Goal: Navigation & Orientation: Find specific page/section

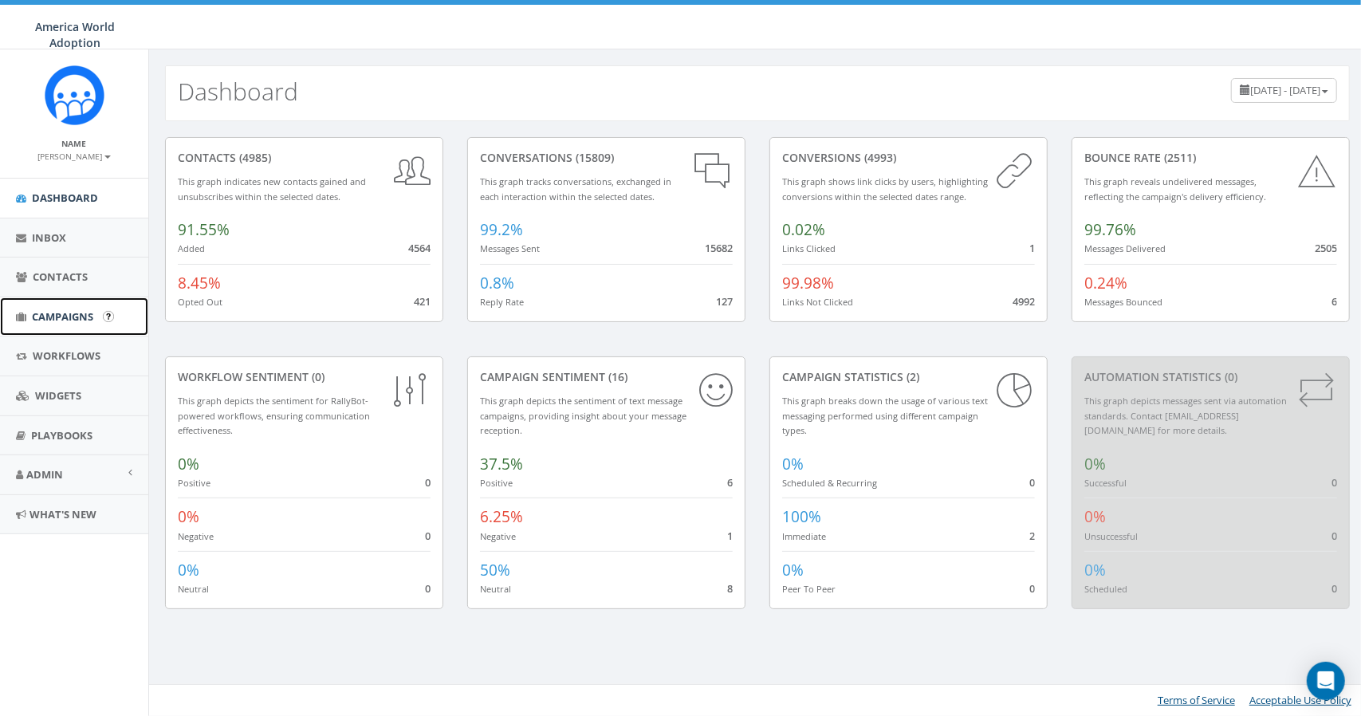
click at [81, 317] on span "Campaigns" at bounding box center [62, 316] width 61 height 14
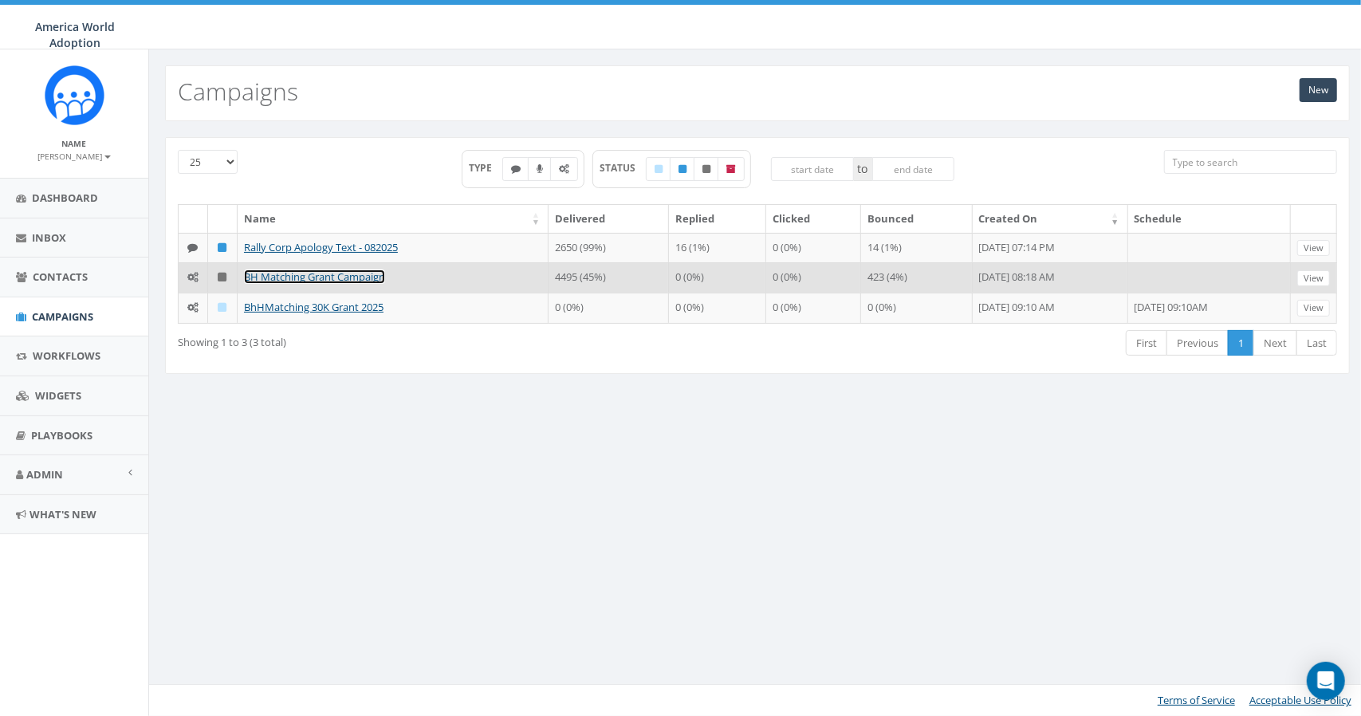
click at [285, 276] on link "BH Matching Grant Campaign" at bounding box center [314, 276] width 141 height 14
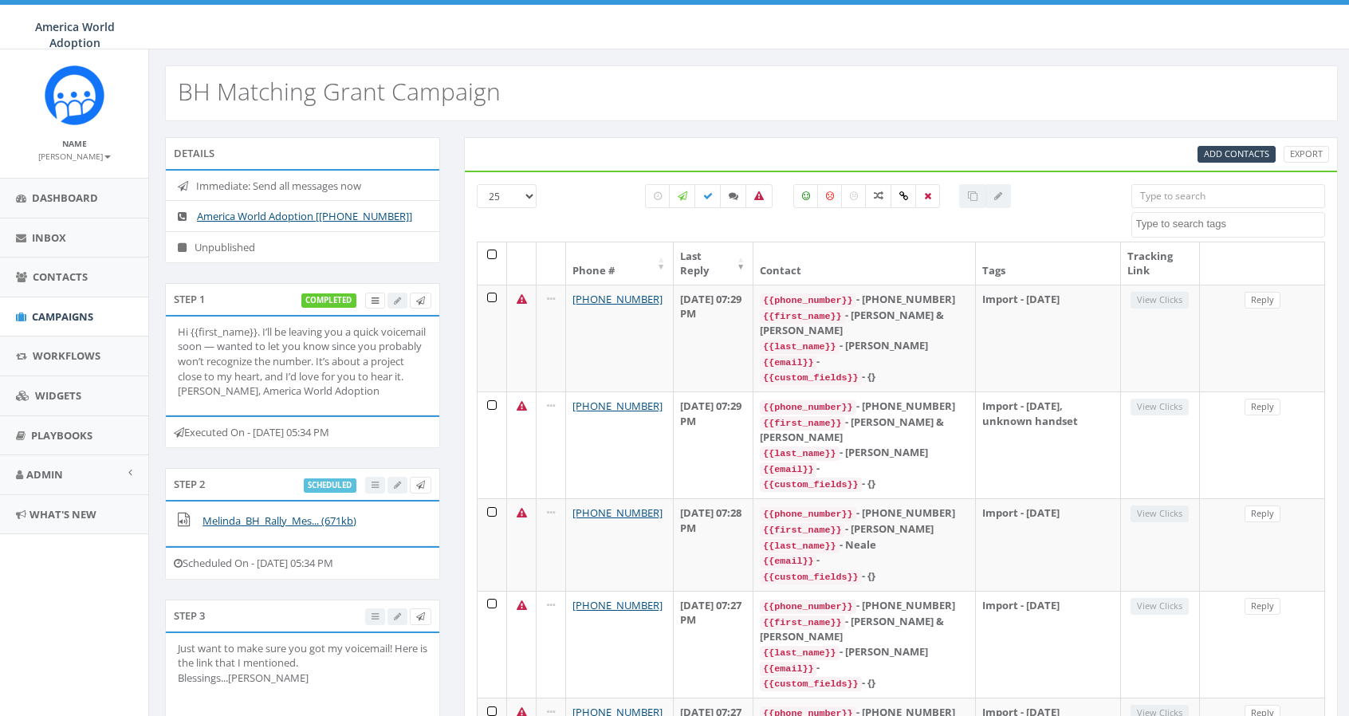
select select
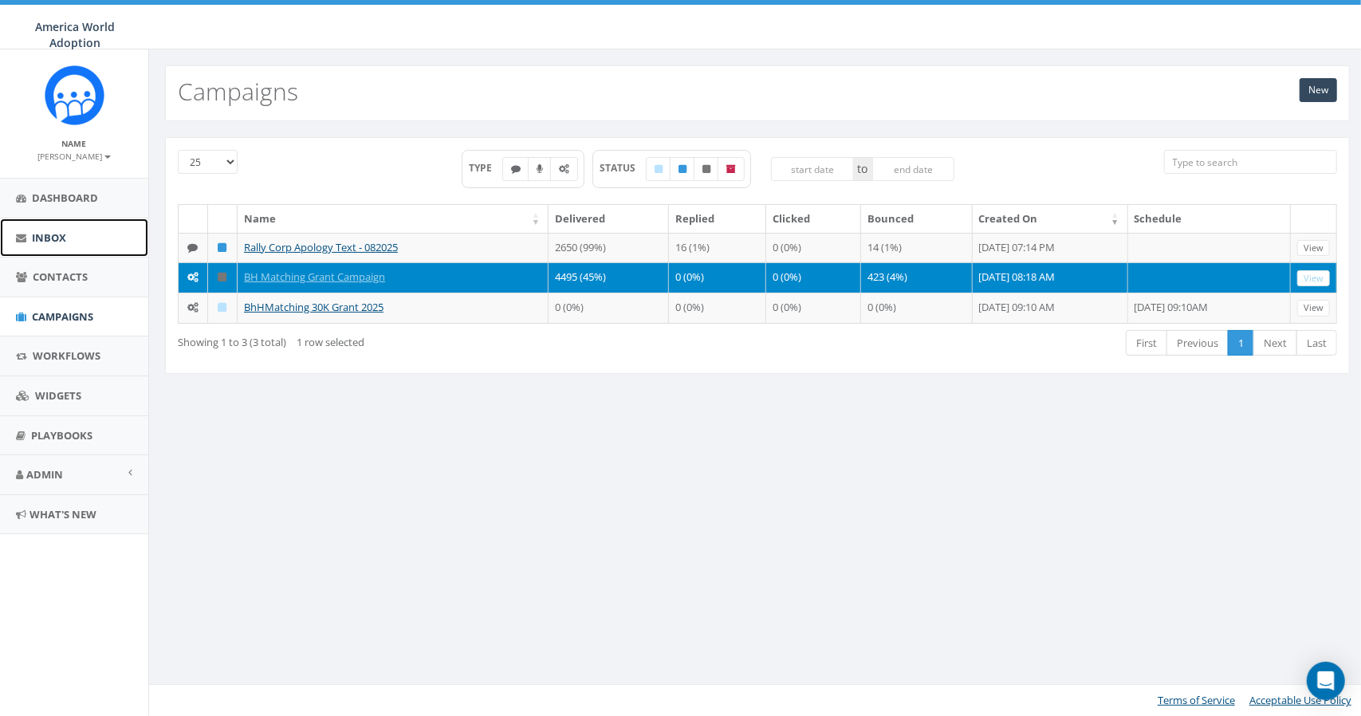
click at [47, 229] on link "Inbox" at bounding box center [74, 237] width 148 height 39
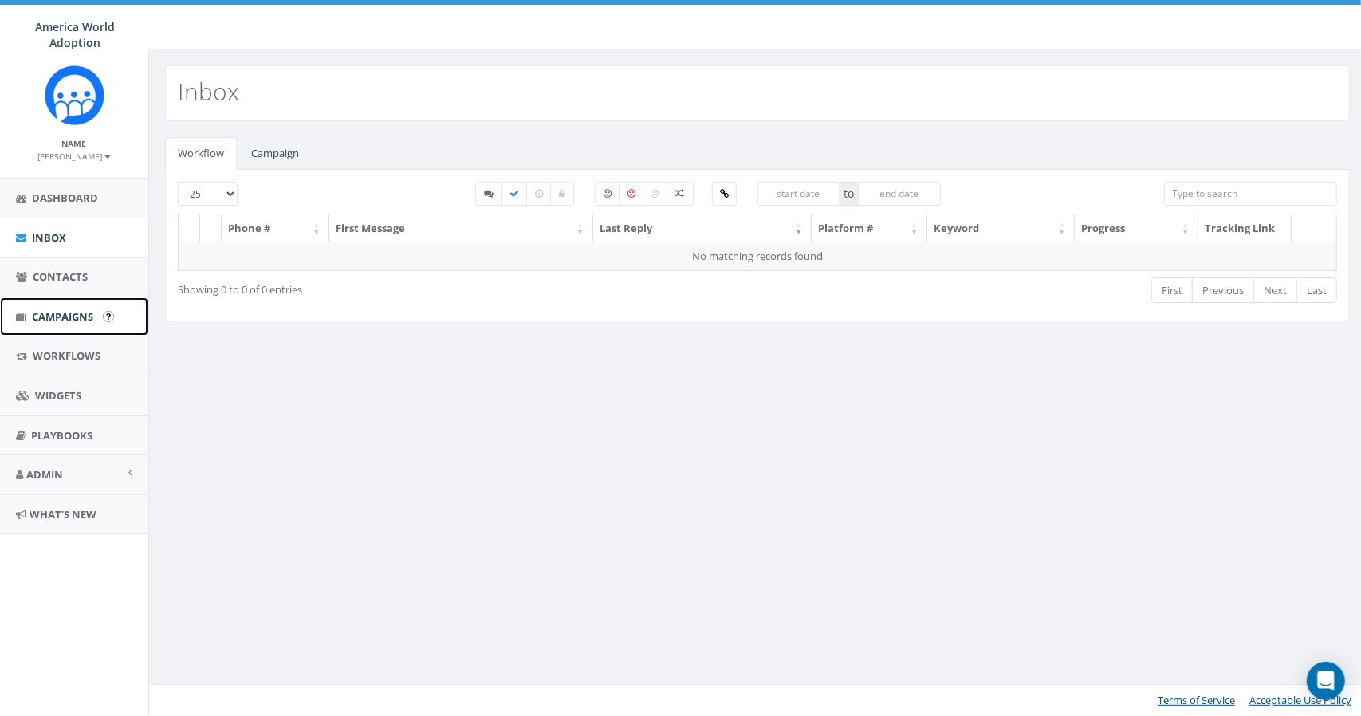
click at [67, 320] on span "Campaigns" at bounding box center [62, 316] width 61 height 14
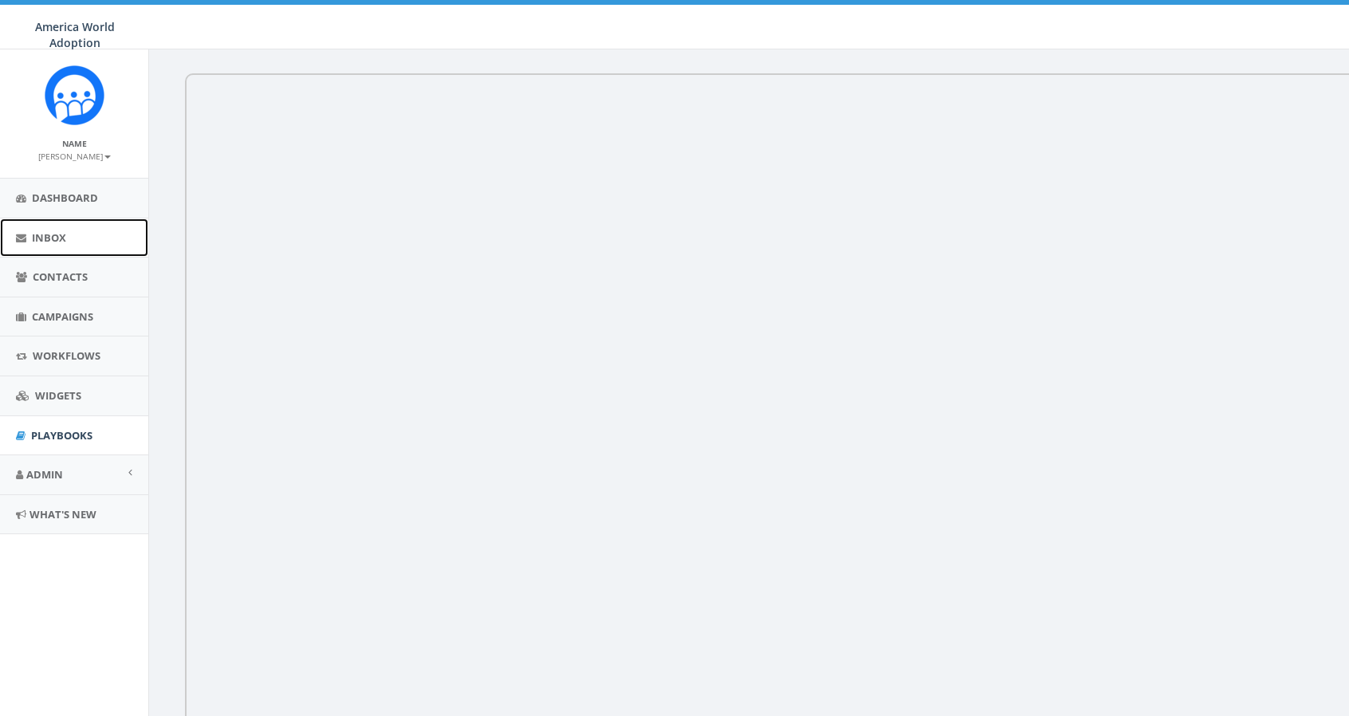
click at [67, 246] on link "Inbox" at bounding box center [74, 237] width 148 height 39
